Goal: Task Accomplishment & Management: Complete application form

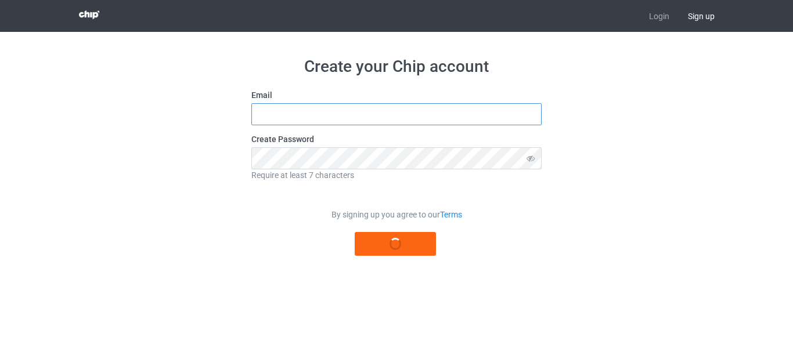
click at [471, 114] on input "text" at bounding box center [396, 114] width 290 height 22
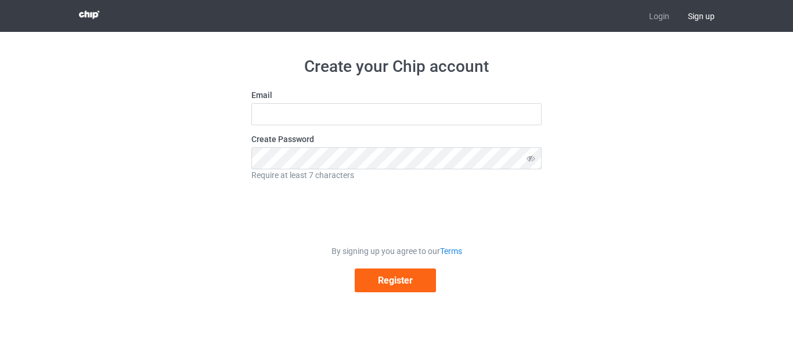
click at [594, 97] on div "Create your Chip account Email Create Password Require at least 7 characters By…" at bounding box center [397, 174] width 654 height 285
click at [417, 109] on input "text" at bounding box center [396, 114] width 290 height 22
paste input "ocsbb2025@gmail.com"
type input "ocsbb2025@gmail.com"
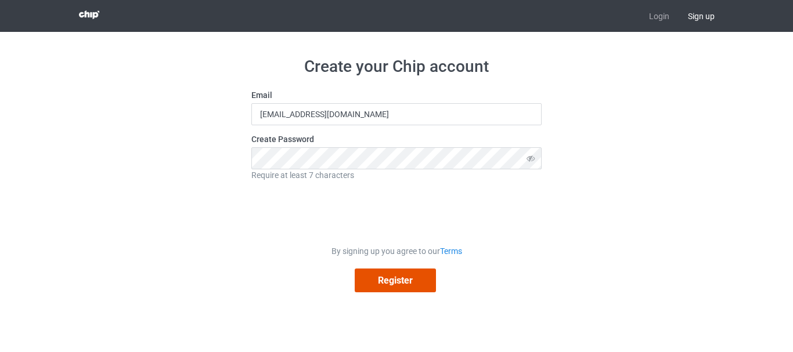
click at [387, 284] on button "Register" at bounding box center [395, 281] width 81 height 24
